Goal: Use online tool/utility: Use online tool/utility

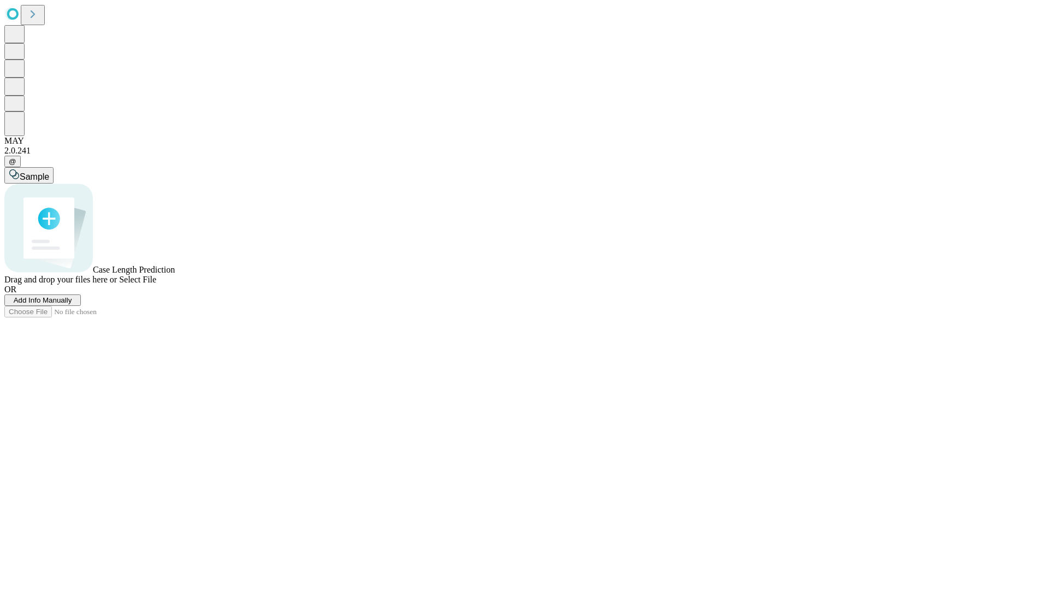
click at [72, 304] on span "Add Info Manually" at bounding box center [43, 300] width 58 height 8
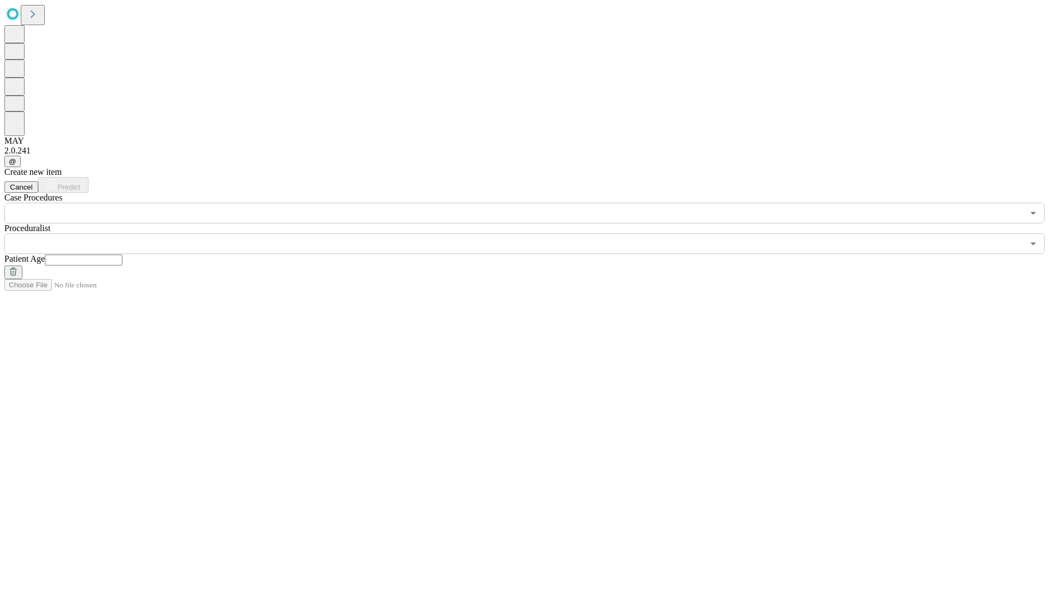
click at [122, 255] on input "text" at bounding box center [84, 260] width 78 height 11
type input "**"
click at [532, 233] on input "text" at bounding box center [513, 243] width 1019 height 21
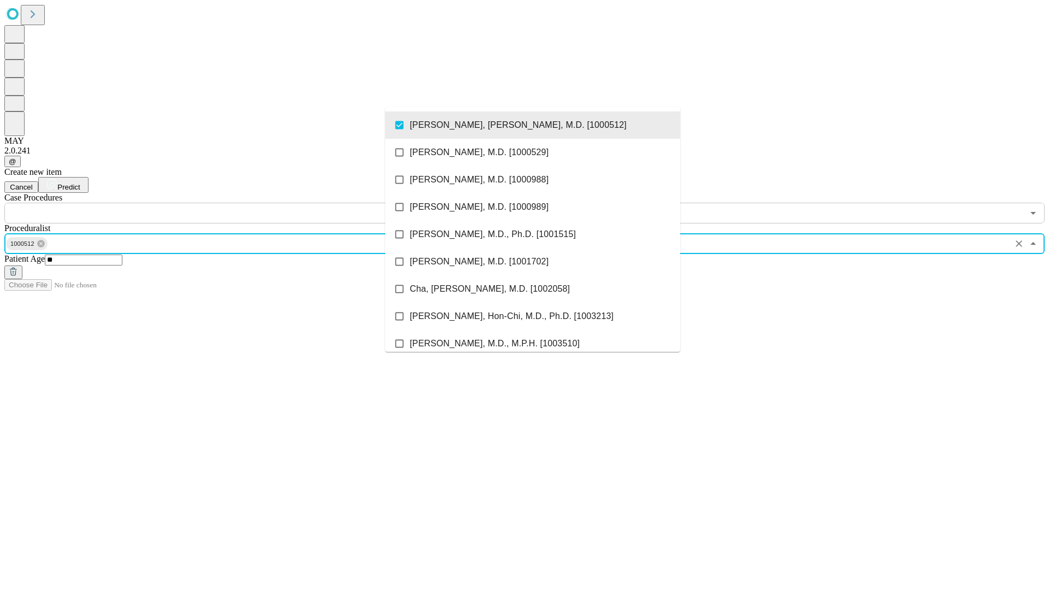
click at [230, 203] on input "text" at bounding box center [513, 213] width 1019 height 21
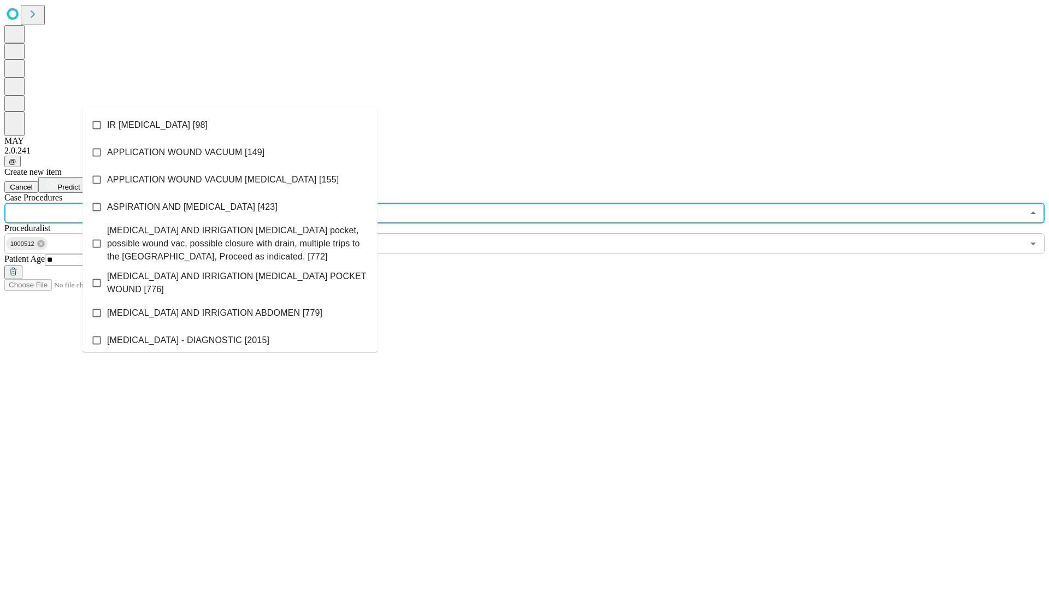
click at [230, 125] on li "IR [MEDICAL_DATA] [98]" at bounding box center [230, 124] width 295 height 27
click at [80, 183] on span "Predict" at bounding box center [68, 187] width 22 height 8
